Goal: Transaction & Acquisition: Purchase product/service

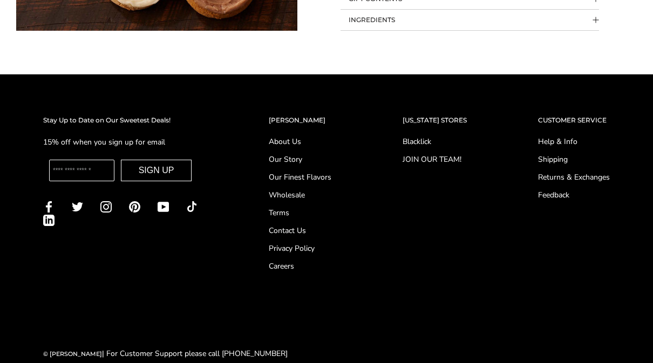
scroll to position [847, 0]
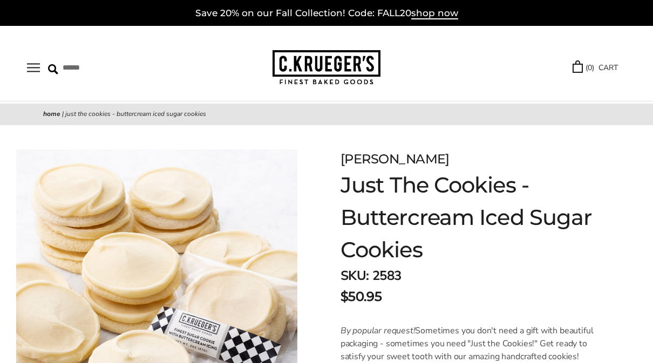
click at [40, 71] on button "Open navigation" at bounding box center [33, 67] width 13 height 9
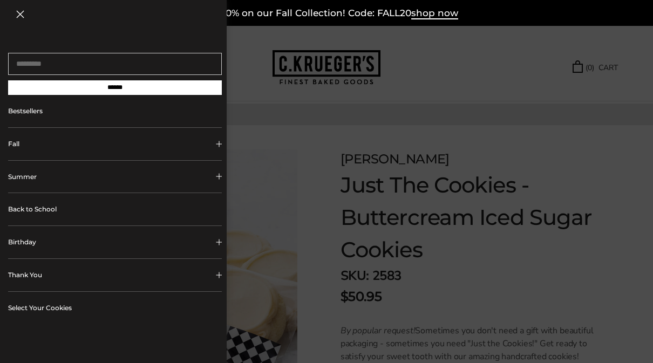
click at [214, 147] on button "Fall" at bounding box center [115, 144] width 214 height 32
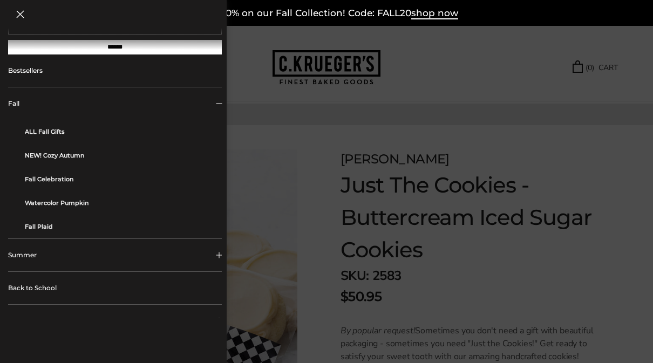
scroll to position [41, 0]
click at [76, 208] on link "Watercolor Pumpkin" at bounding box center [119, 203] width 189 height 24
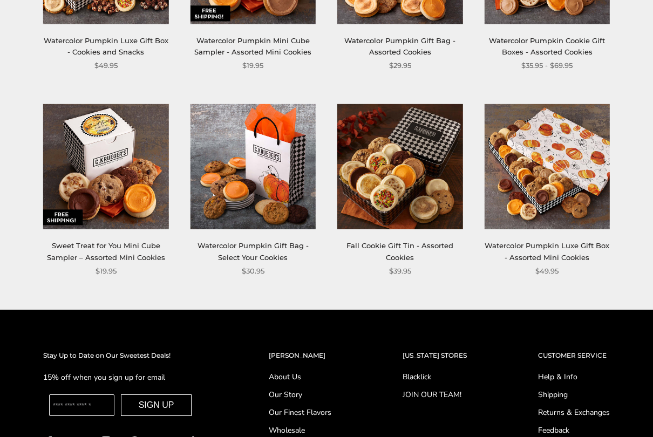
scroll to position [268, 0]
click at [291, 241] on link "Watercolor Pumpkin Gift Bag - Select Your Cookies" at bounding box center [253, 251] width 111 height 20
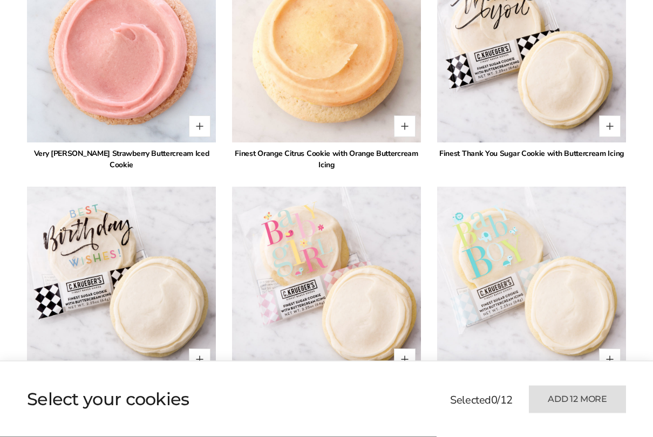
scroll to position [2513, 0]
click at [589, 130] on div "*" at bounding box center [589, 126] width 64 height 22
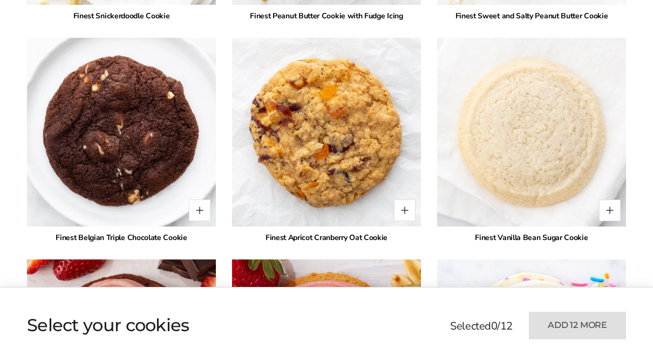
scroll to position [1763, 0]
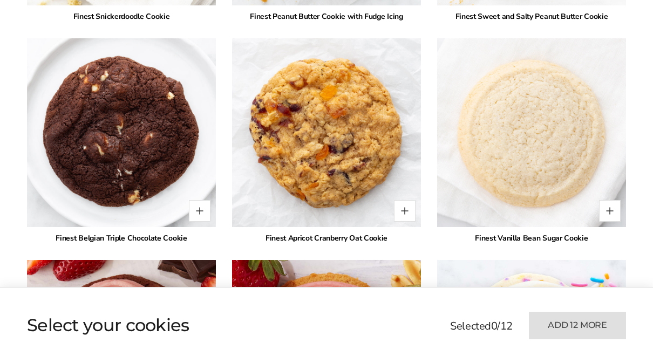
click at [397, 208] on button "Quantity button plus" at bounding box center [405, 211] width 22 height 22
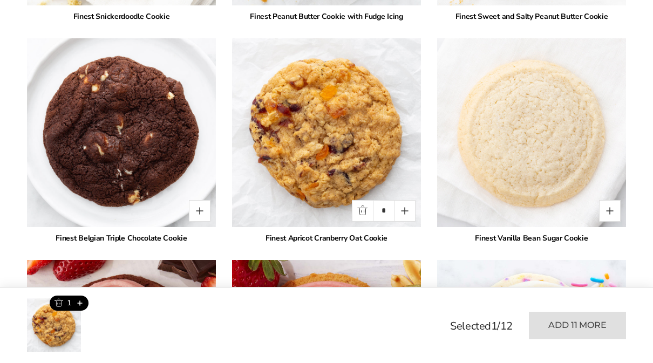
click at [406, 216] on button "Quantity button plus" at bounding box center [405, 211] width 22 height 22
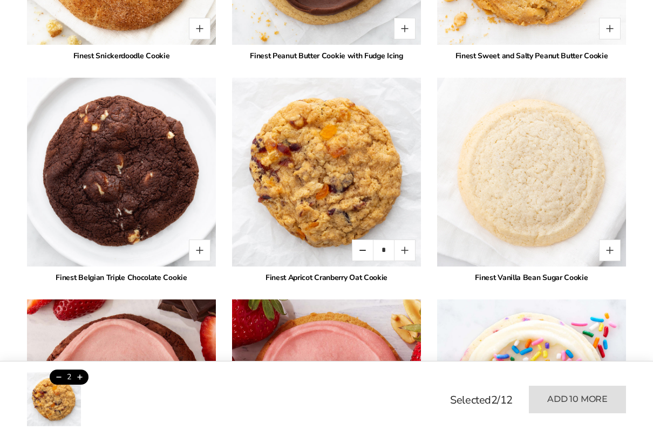
scroll to position [1726, 0]
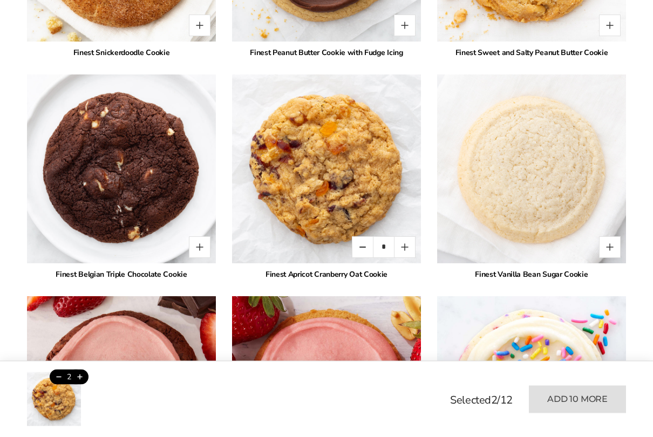
click at [404, 253] on button "Quantity button plus" at bounding box center [405, 248] width 22 height 22
click at [368, 258] on img at bounding box center [326, 168] width 189 height 189
click at [361, 248] on button "Quantity button minus" at bounding box center [363, 247] width 22 height 22
type input "*"
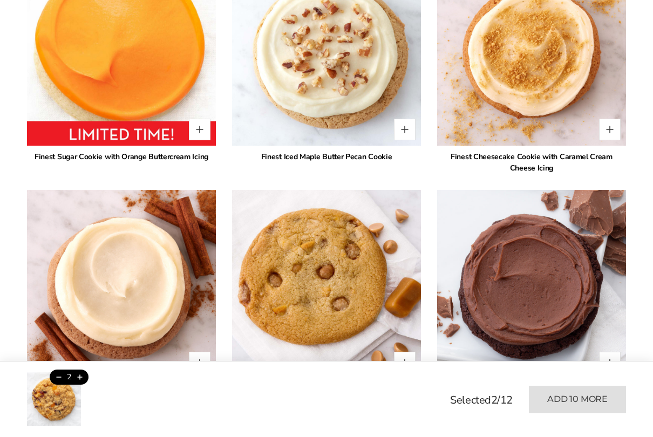
scroll to position [922, 0]
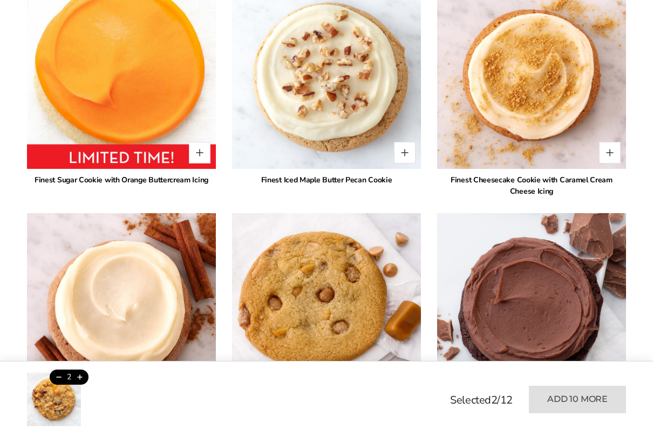
click at [399, 158] on button "Quantity button plus" at bounding box center [405, 153] width 22 height 22
type input "*"
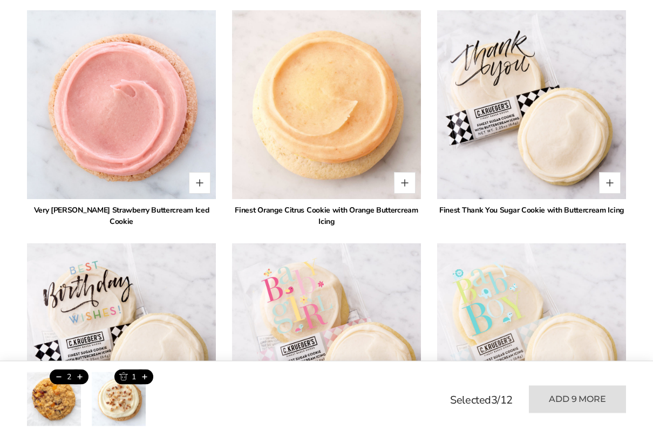
scroll to position [2456, 0]
click at [406, 185] on button "Quantity button plus" at bounding box center [405, 183] width 22 height 22
type input "*"
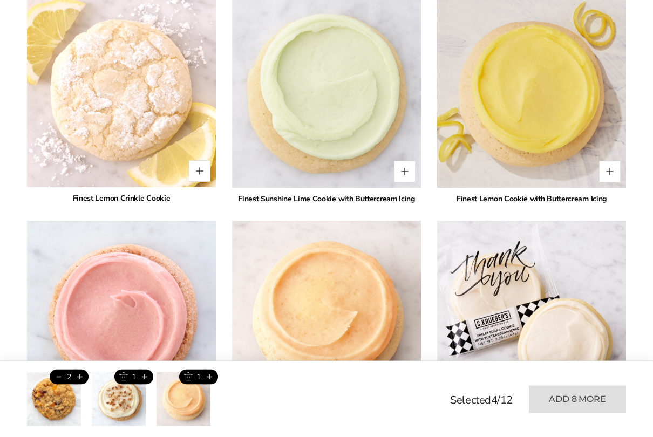
scroll to position [2246, 0]
click at [403, 178] on button "Quantity button plus" at bounding box center [405, 172] width 22 height 22
type input "*"
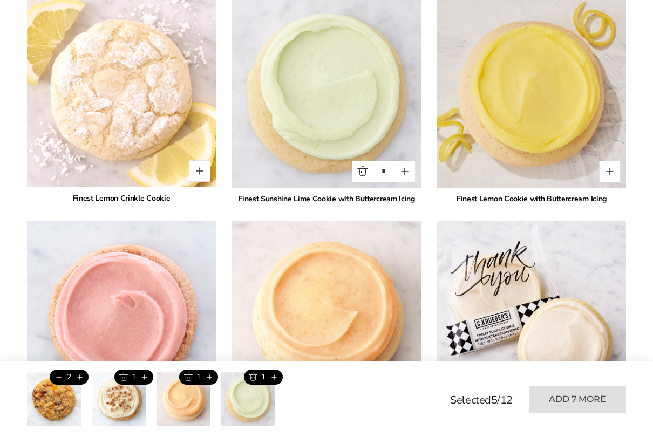
click at [185, 168] on div "*" at bounding box center [179, 171] width 64 height 22
click at [196, 184] on img at bounding box center [121, 93] width 189 height 189
click at [198, 172] on button "Quantity button plus" at bounding box center [200, 171] width 22 height 22
type input "*"
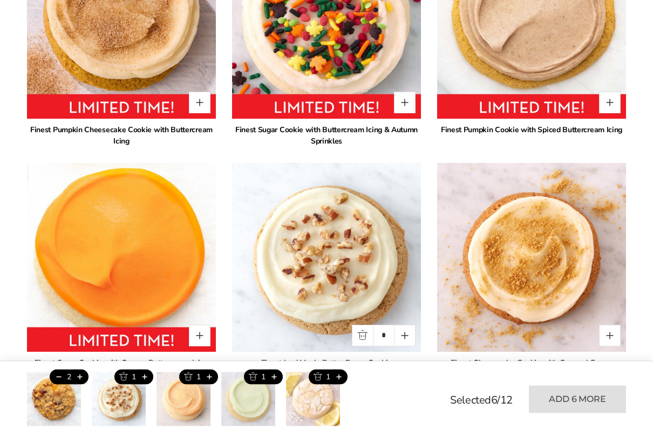
scroll to position [740, 0]
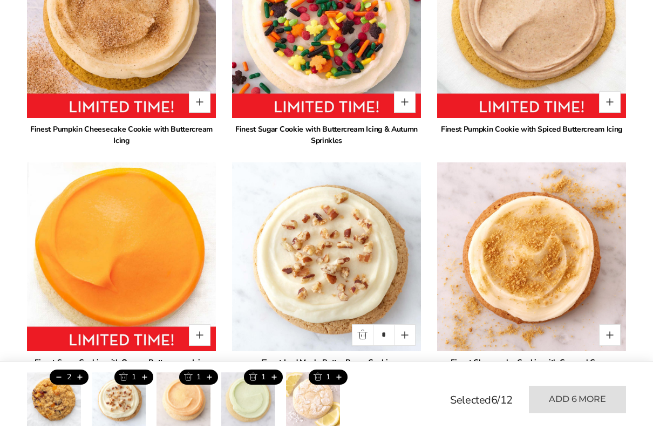
click at [191, 107] on button "Quantity button plus" at bounding box center [200, 102] width 22 height 22
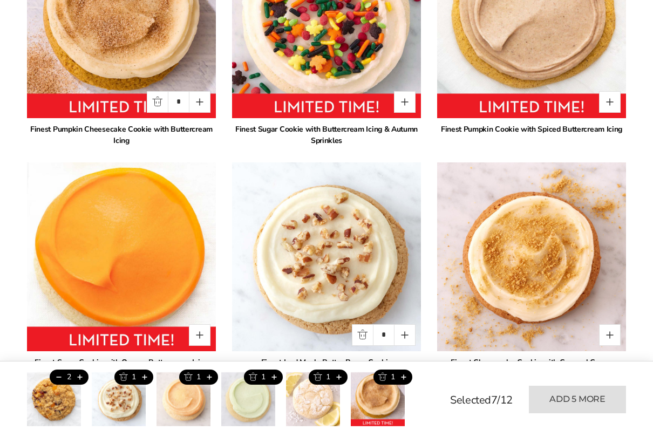
click at [200, 100] on button "Quantity button plus" at bounding box center [200, 102] width 22 height 22
type input "*"
click at [605, 111] on button "Quantity button plus" at bounding box center [610, 102] width 22 height 22
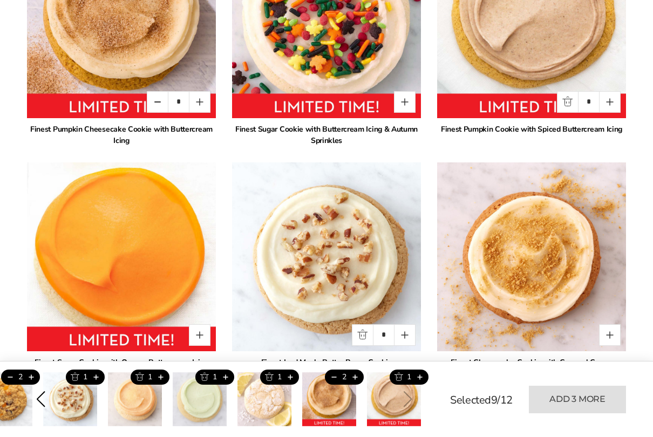
click at [610, 108] on button "Quantity button plus" at bounding box center [610, 102] width 22 height 22
type input "*"
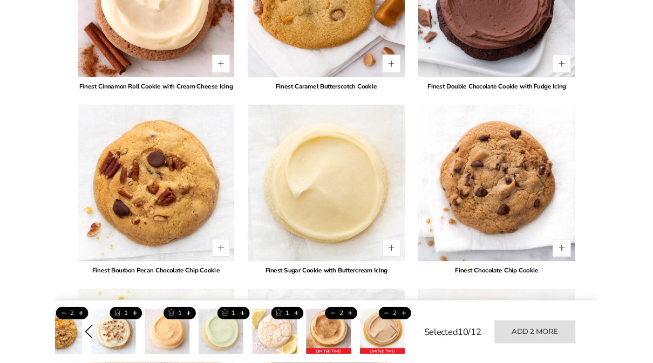
scroll to position [1232, 0]
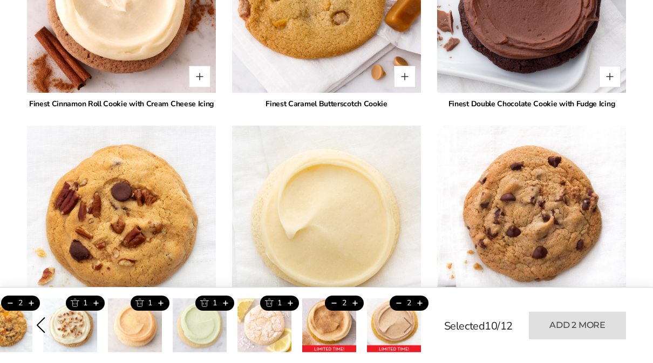
click at [606, 78] on button "Quantity button plus" at bounding box center [610, 77] width 22 height 22
type input "*"
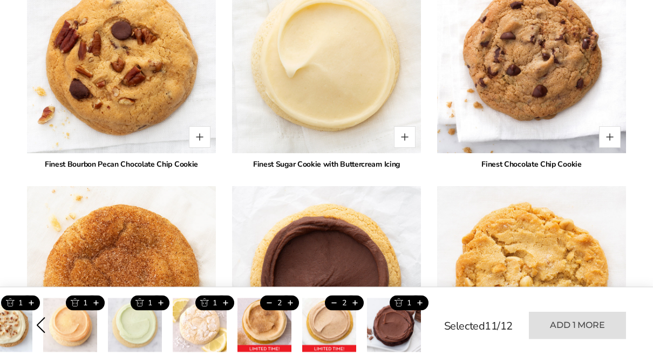
scroll to position [1393, 0]
click at [193, 145] on button "Quantity button plus" at bounding box center [200, 137] width 22 height 22
type input "*"
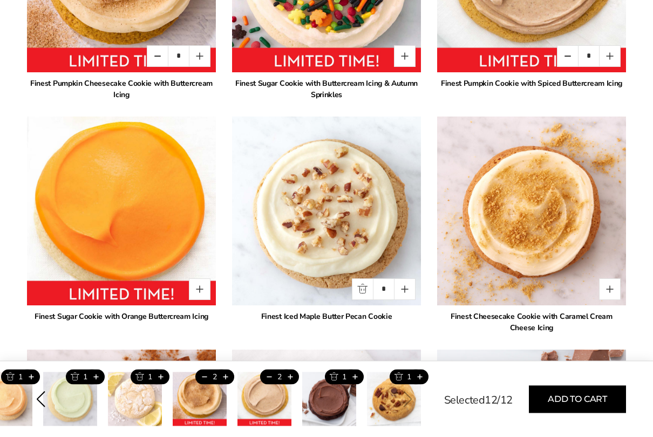
scroll to position [786, 0]
click at [618, 286] on button "Quantity button plus" at bounding box center [610, 289] width 22 height 22
click at [597, 294] on div "*" at bounding box center [589, 289] width 64 height 22
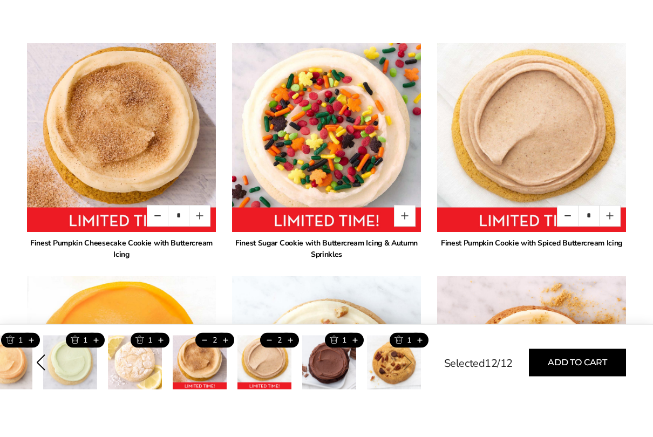
scroll to position [667, 0]
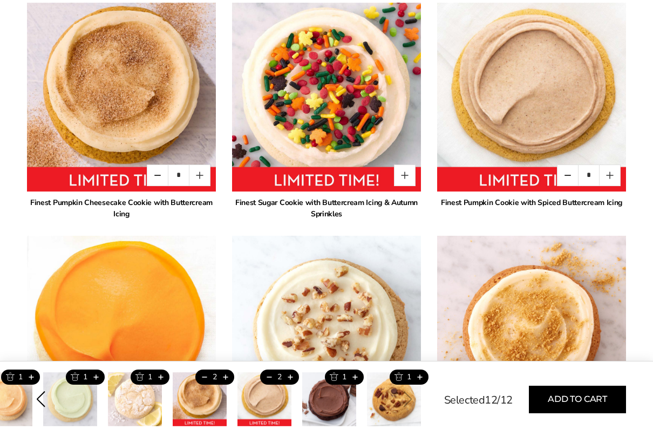
click at [151, 175] on button "Quantity button minus" at bounding box center [158, 176] width 22 height 22
type input "*"
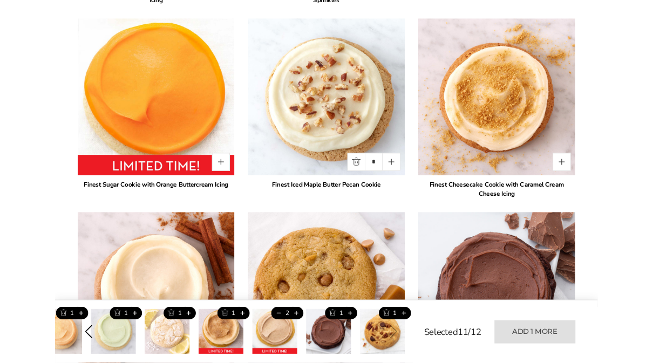
scroll to position [880, 0]
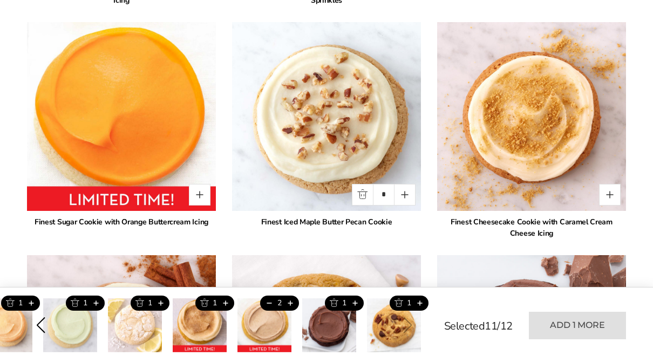
click at [609, 201] on button "Quantity button plus" at bounding box center [610, 195] width 22 height 22
type input "*"
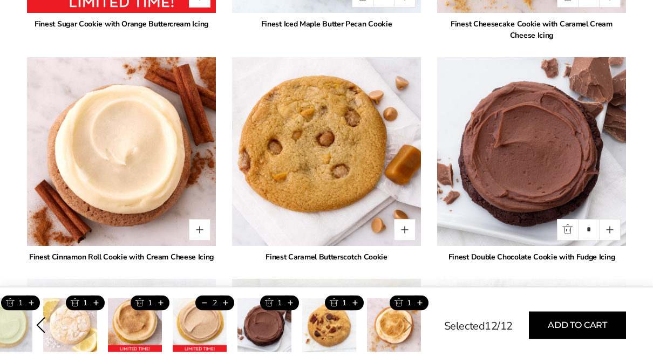
scroll to position [1078, 0]
click at [200, 228] on button "Quantity button plus" at bounding box center [200, 230] width 22 height 22
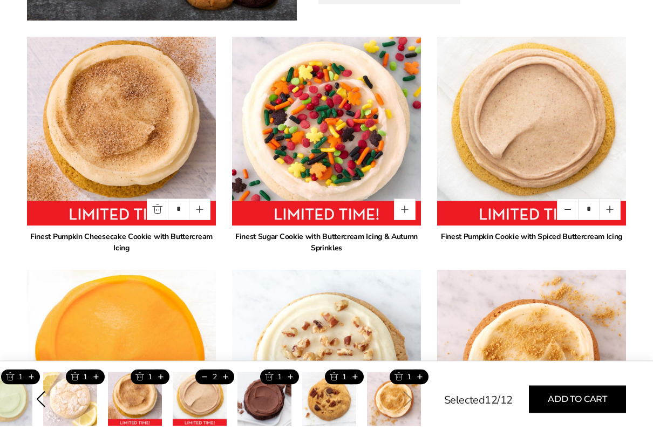
scroll to position [633, 0]
click at [566, 207] on button "Quantity button minus" at bounding box center [568, 210] width 22 height 22
type input "*"
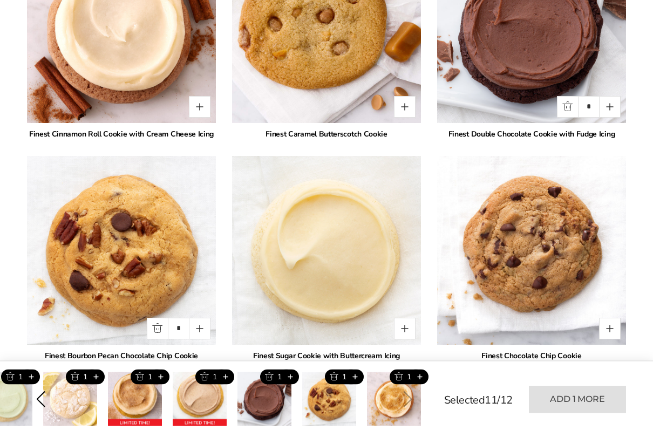
click at [196, 109] on button "Quantity button plus" at bounding box center [200, 108] width 22 height 22
type input "*"
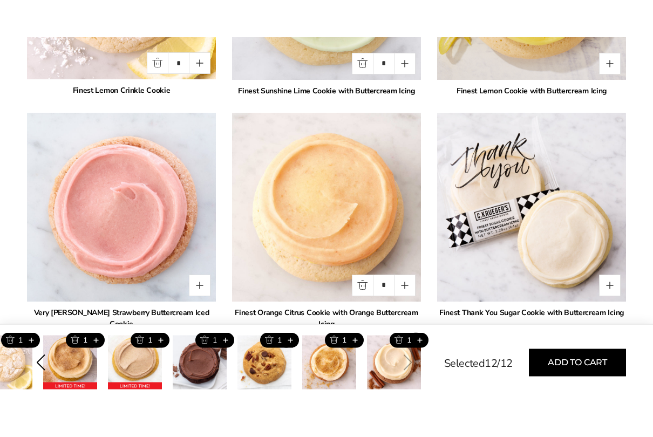
scroll to position [2391, 0]
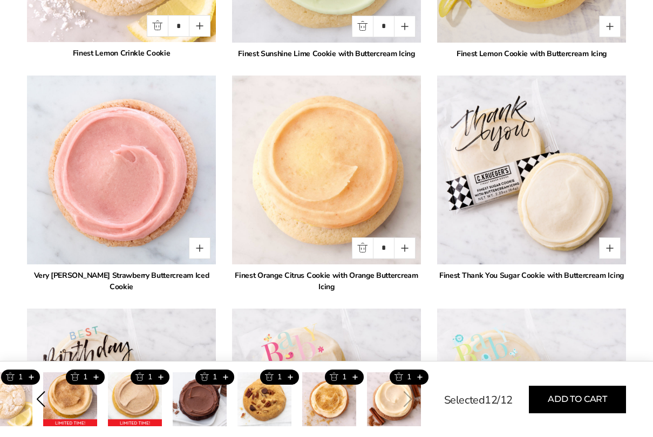
click at [572, 363] on button "Add to cart" at bounding box center [577, 400] width 97 height 28
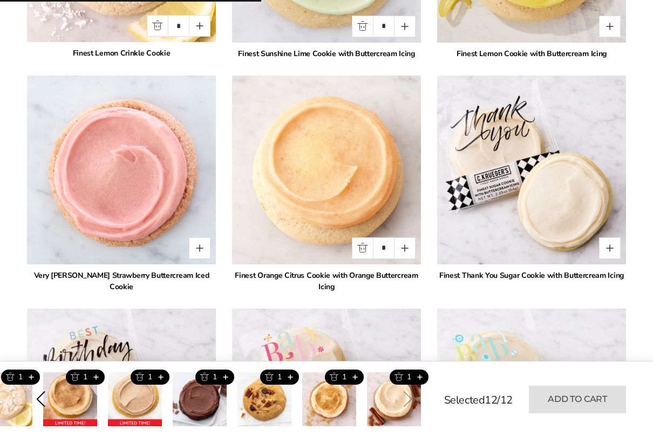
type input "*"
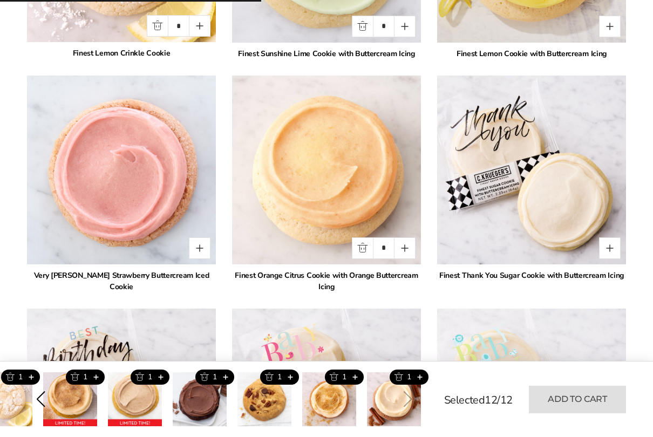
type input "*"
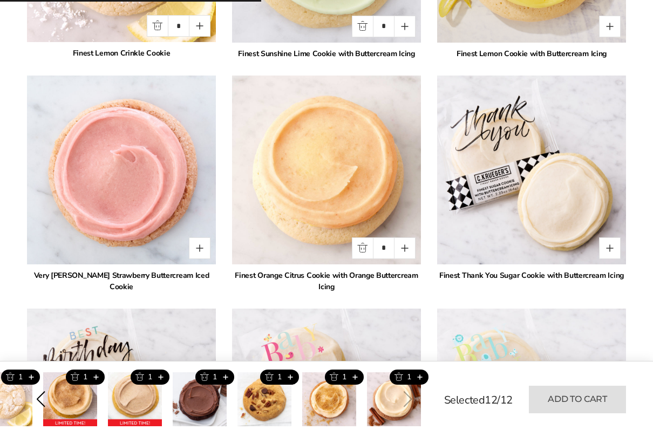
type input "*"
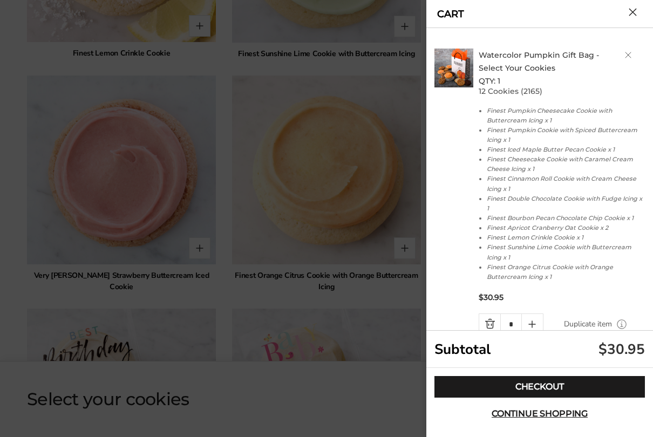
click at [540, 363] on link "Checkout" at bounding box center [539, 387] width 210 height 22
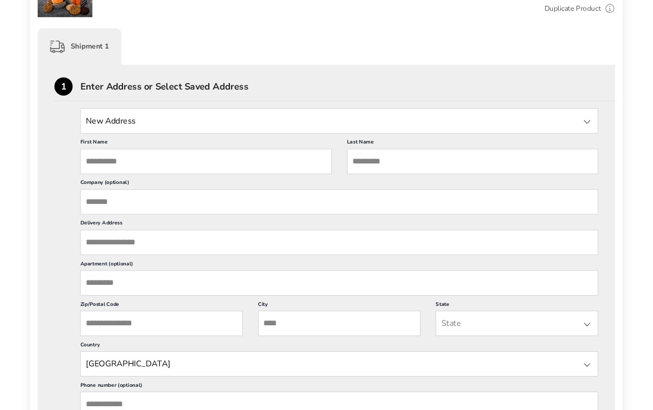
scroll to position [246, 0]
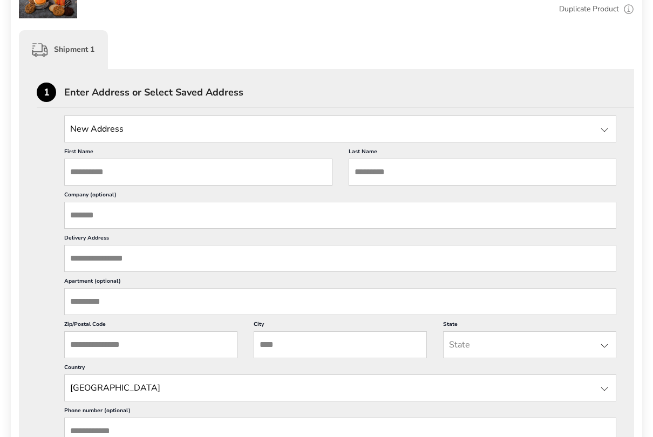
click at [101, 130] on input "State" at bounding box center [340, 128] width 552 height 27
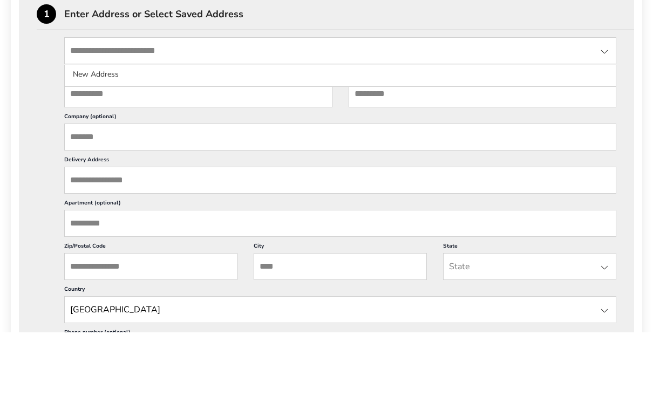
click at [98, 159] on input "First Name" at bounding box center [198, 172] width 268 height 27
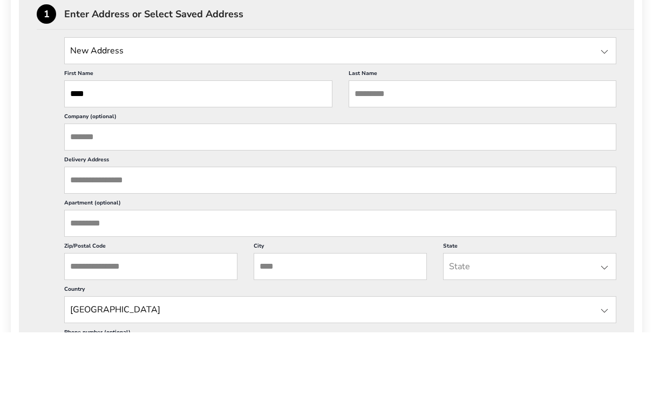
type input "****"
click at [379, 159] on input "Last Name" at bounding box center [483, 172] width 268 height 27
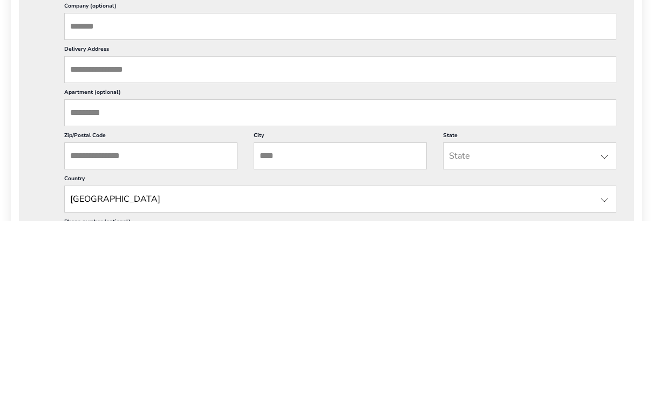
type input "*******"
click at [90, 245] on input "Delivery Address" at bounding box center [340, 258] width 552 height 27
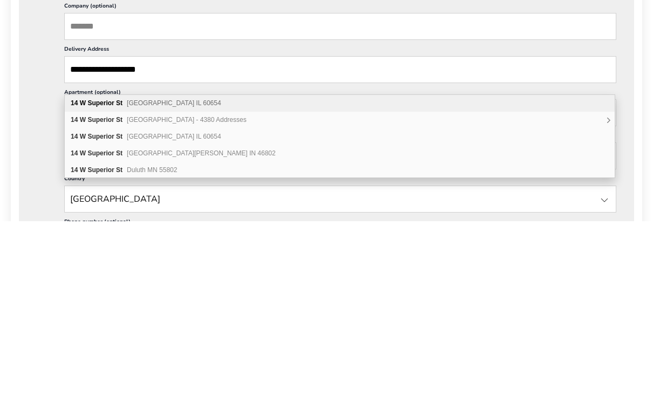
click at [167, 322] on span "Chicago IL 60654" at bounding box center [174, 326] width 94 height 8
type input "**********"
type input "*******"
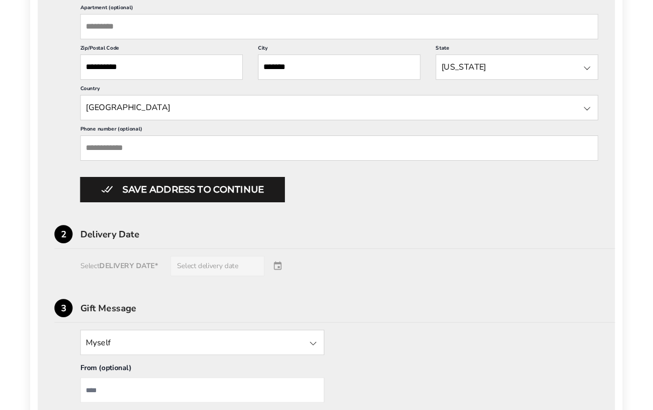
scroll to position [519, 0]
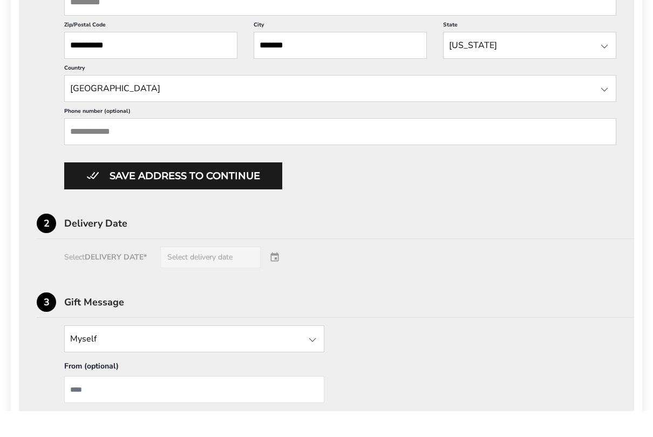
click at [111, 172] on input "Phone number (optional)" at bounding box center [340, 158] width 552 height 27
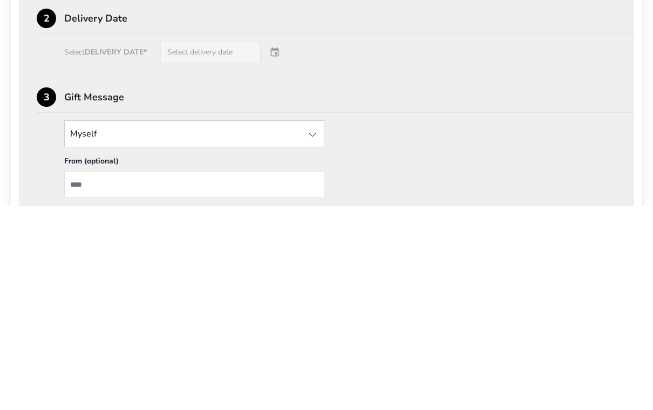
scroll to position [555, 0]
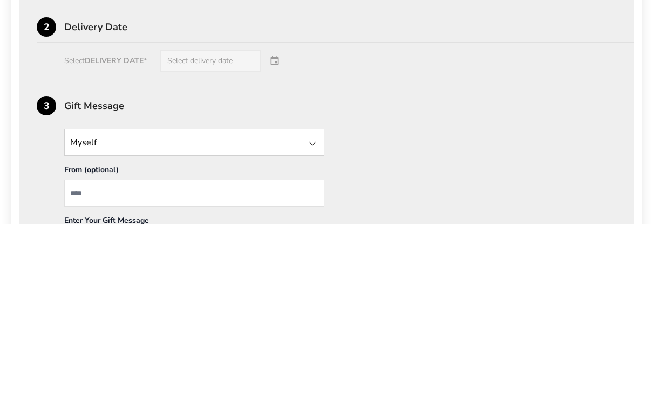
click at [70, 209] on div "Delivery Date" at bounding box center [349, 214] width 570 height 10
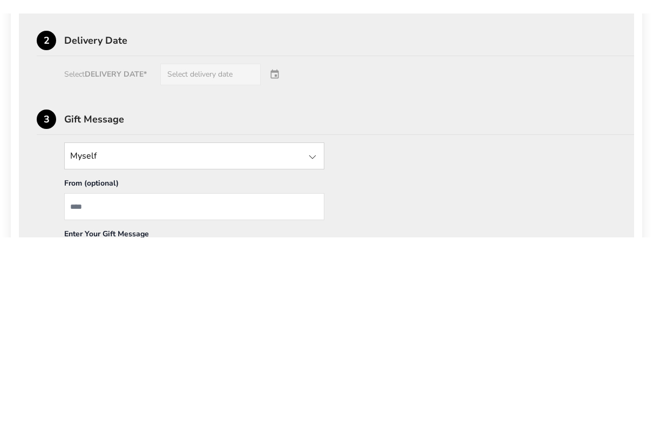
scroll to position [742, 0]
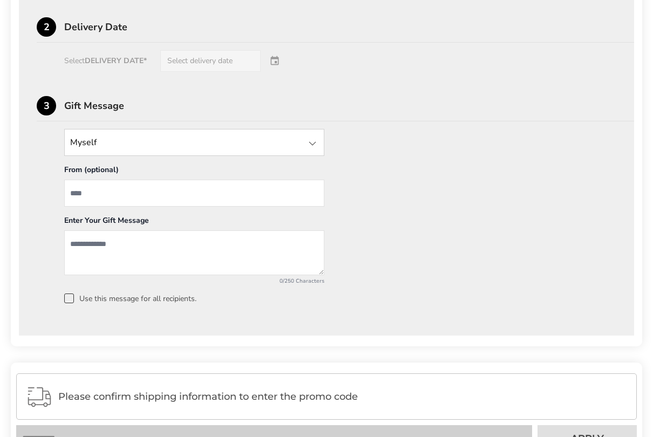
click at [270, 72] on div "Select DELIVERY DATE* Select delivery date" at bounding box center [327, 61] width 580 height 22
click at [239, 72] on div "Select DELIVERY DATE* Select delivery date" at bounding box center [327, 61] width 580 height 22
click at [177, 72] on div "Select DELIVERY DATE* Select delivery date" at bounding box center [327, 61] width 580 height 22
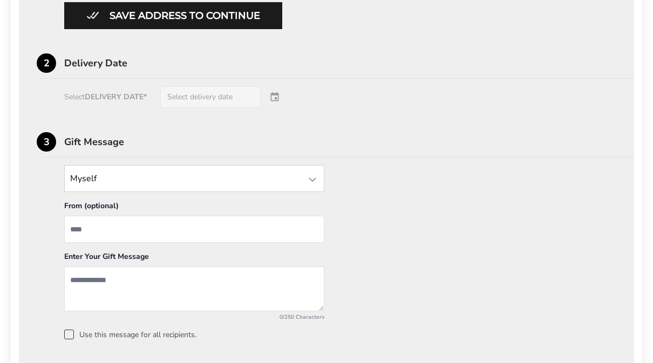
scroll to position [706, 0]
click at [217, 108] on div "Select DELIVERY DATE* Select delivery date" at bounding box center [327, 97] width 580 height 22
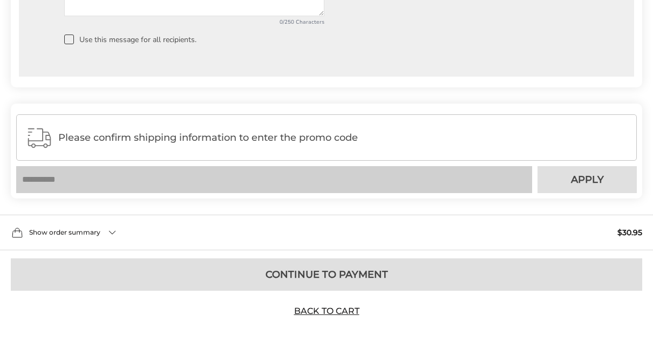
scroll to position [1023, 0]
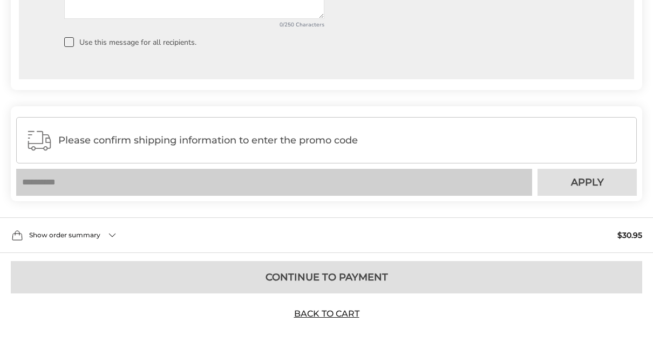
click at [105, 237] on div "Show order summary $30.95" at bounding box center [326, 235] width 653 height 36
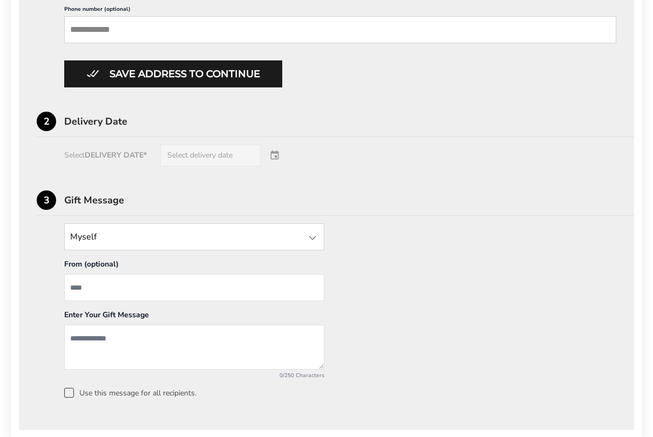
scroll to position [649, 0]
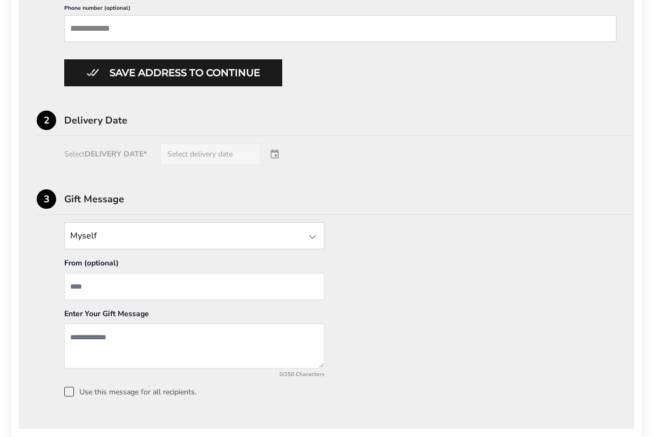
click at [248, 86] on button "Save address to continue" at bounding box center [173, 72] width 218 height 27
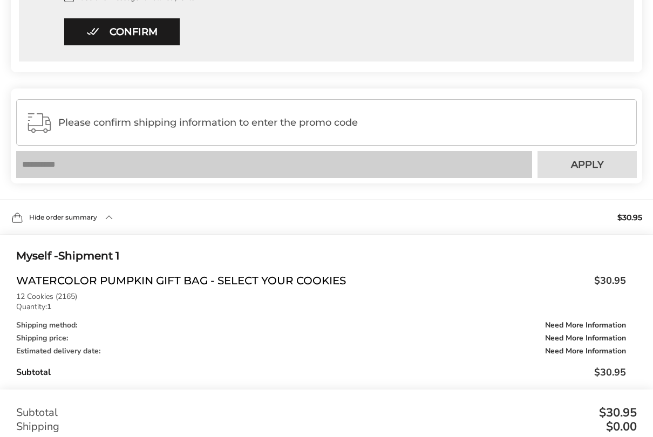
scroll to position [722, 0]
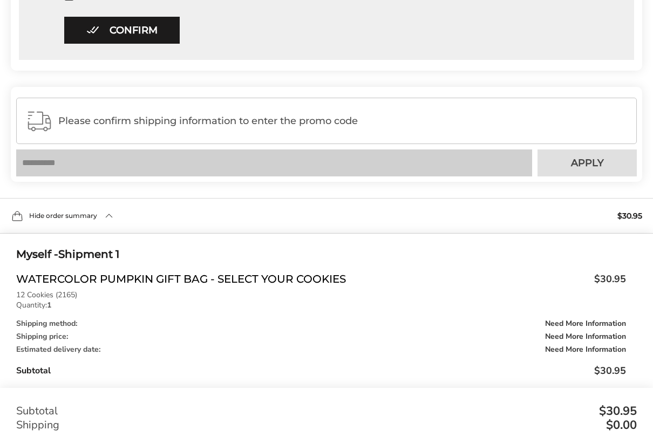
click at [101, 126] on span "Please confirm shipping information to enter the promo code" at bounding box center [342, 120] width 569 height 11
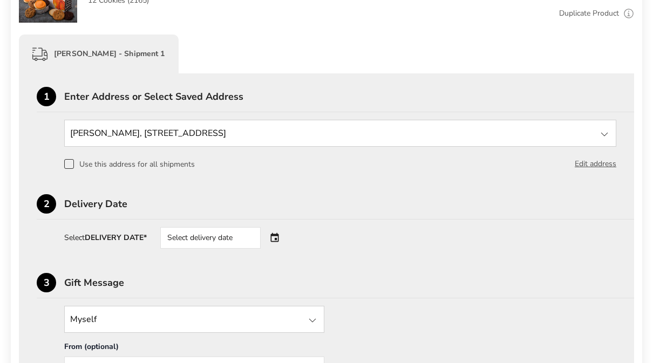
scroll to position [241, 0]
click at [66, 166] on span at bounding box center [69, 165] width 10 height 10
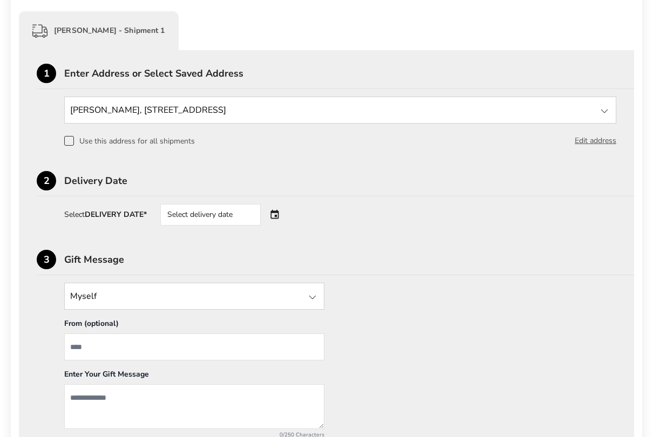
scroll to position [265, 0]
click at [273, 219] on div "Select delivery date" at bounding box center [225, 215] width 131 height 22
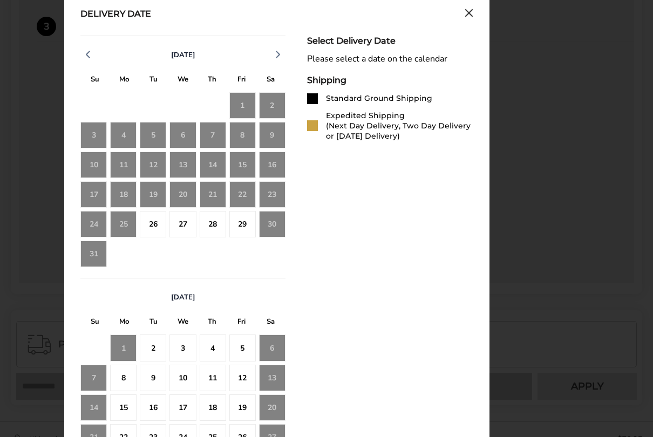
scroll to position [507, 0]
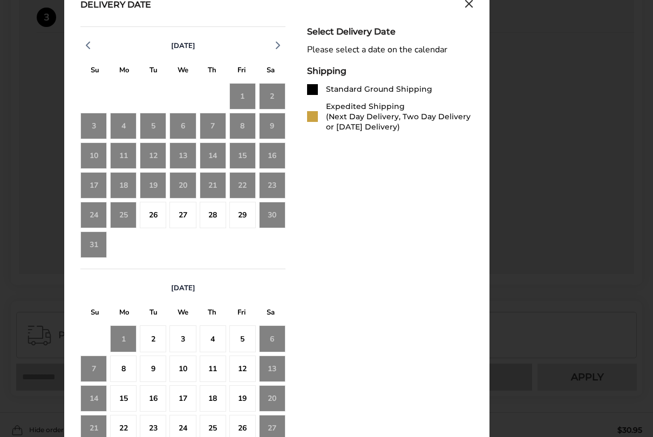
click at [156, 220] on div "26" at bounding box center [153, 215] width 26 height 26
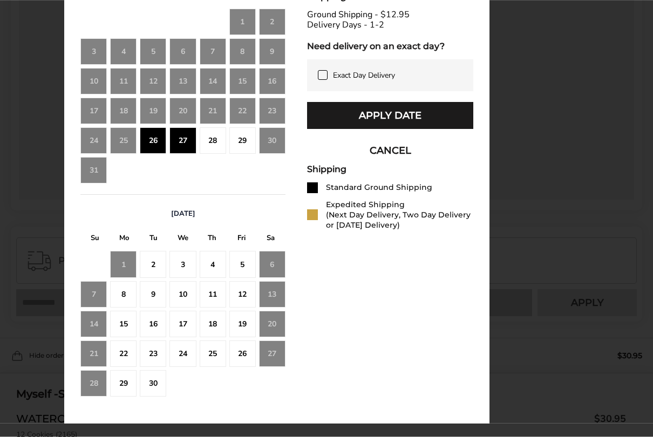
click at [413, 121] on button "Apply Date" at bounding box center [390, 116] width 166 height 27
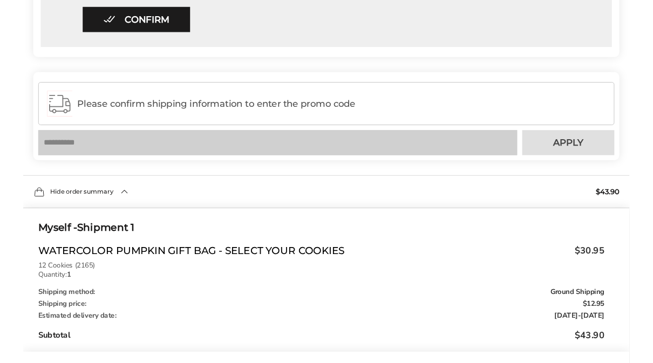
scroll to position [730, 0]
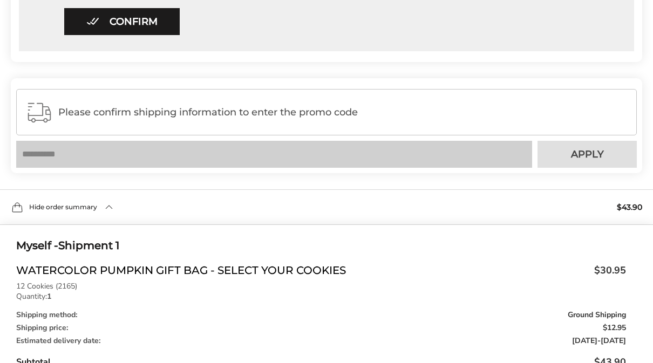
click at [302, 105] on div "Please confirm shipping information to enter the promo code" at bounding box center [326, 112] width 621 height 46
click at [380, 127] on div "Please confirm shipping information to enter the promo code" at bounding box center [326, 112] width 621 height 46
click at [119, 208] on div "Hide order summary $43.90" at bounding box center [326, 207] width 653 height 36
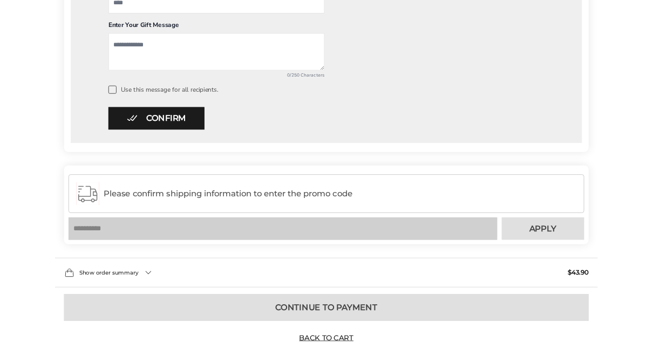
scroll to position [672, 0]
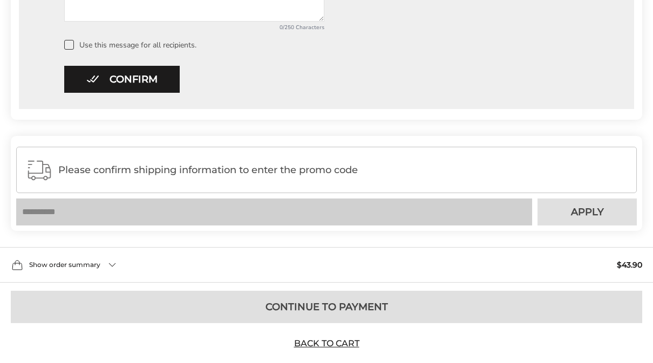
click at [106, 266] on div "Show order summary $43.90" at bounding box center [326, 265] width 653 height 36
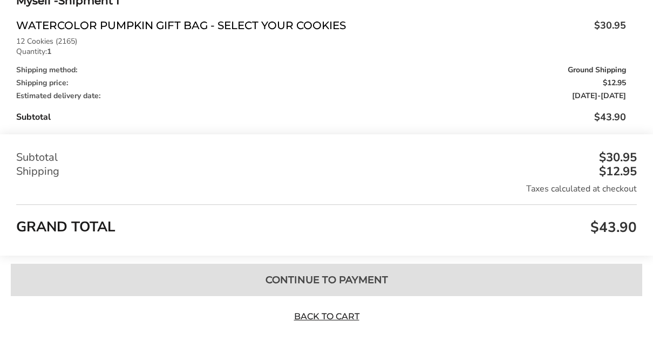
scroll to position [983, 0]
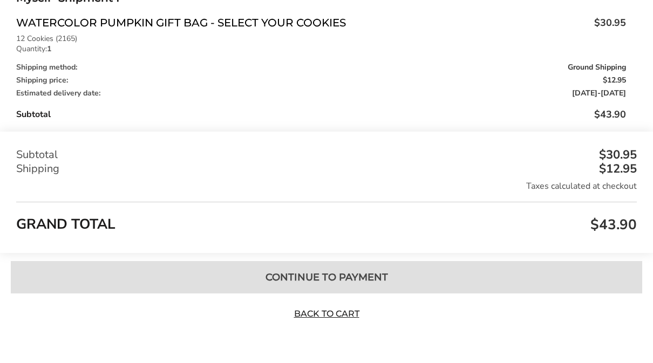
click at [337, 312] on link "Back to Cart" at bounding box center [327, 314] width 76 height 12
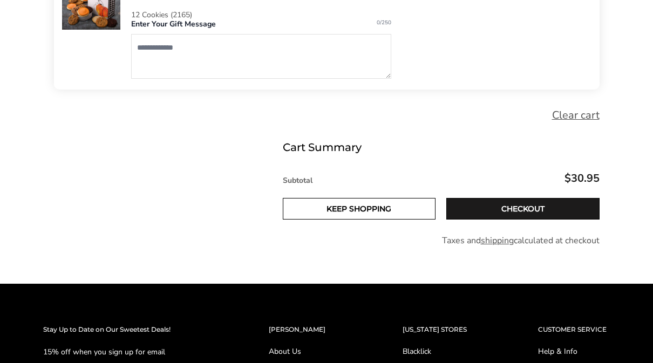
scroll to position [263, 0]
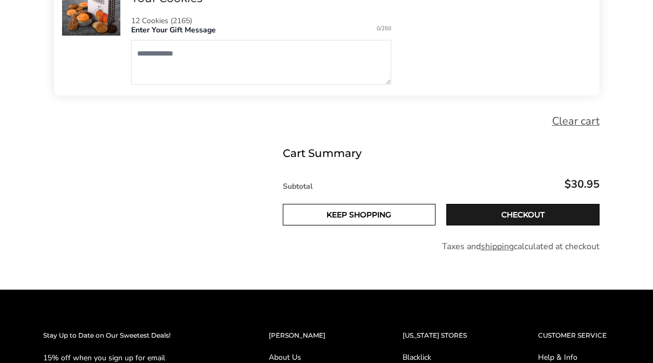
click at [529, 219] on link "Checkout" at bounding box center [522, 215] width 153 height 22
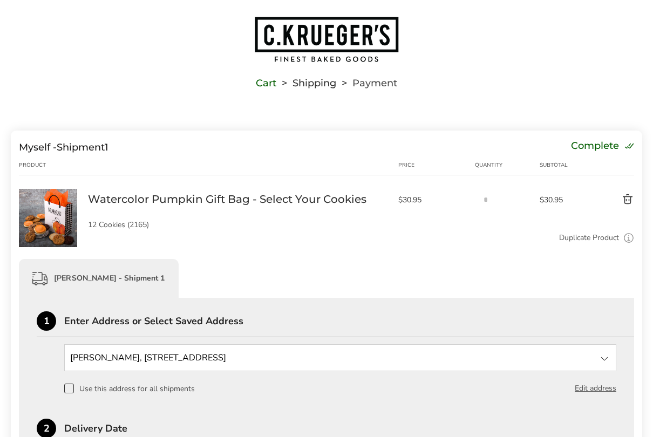
scroll to position [21, 0]
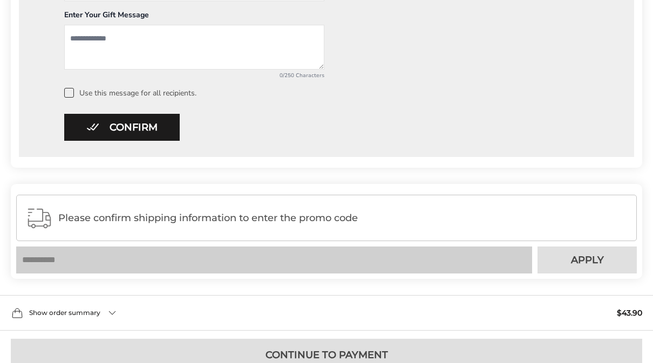
click at [138, 127] on button "Confirm" at bounding box center [121, 127] width 115 height 27
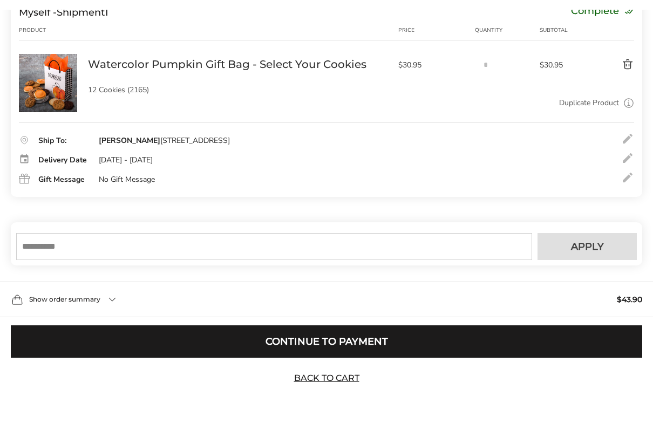
scroll to position [161, 0]
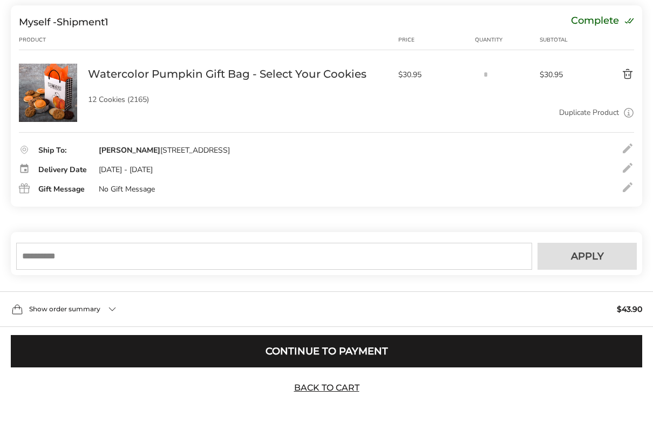
click at [414, 348] on button "Continue to Payment" at bounding box center [326, 351] width 631 height 32
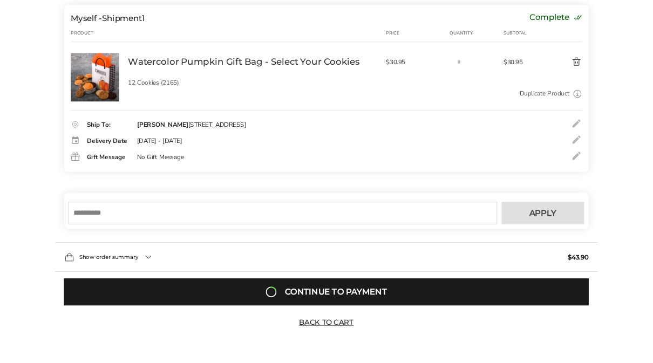
scroll to position [235, 0]
